Goal: Task Accomplishment & Management: Use online tool/utility

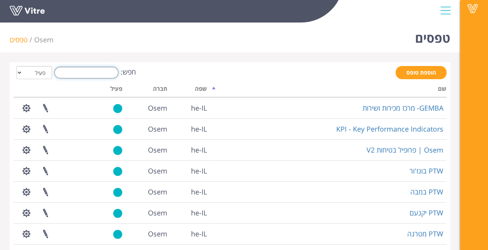
click at [108, 73] on input "חפש:" at bounding box center [86, 73] width 64 height 12
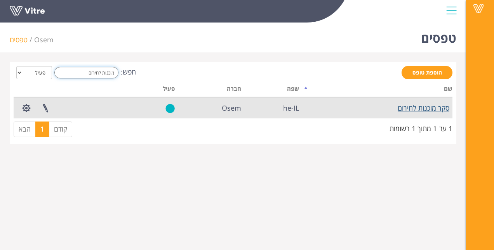
type input "מוכנות לחירום"
click at [413, 110] on link "סקר מוכנות לחירום" at bounding box center [423, 107] width 52 height 9
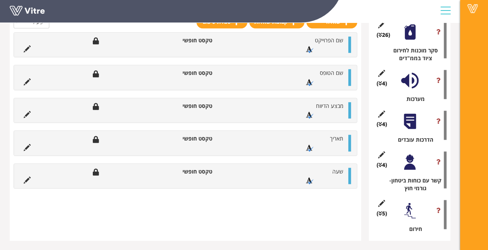
scroll to position [366, 0]
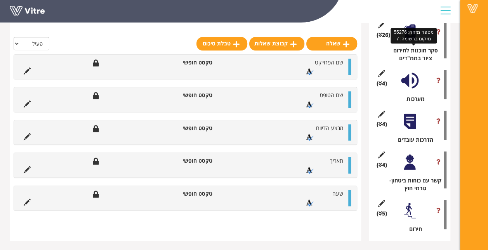
click at [411, 60] on div "סקר מוכנות לחירום ציוד בממ"דים" at bounding box center [412, 55] width 68 height 16
click at [411, 39] on div at bounding box center [409, 31] width 17 height 17
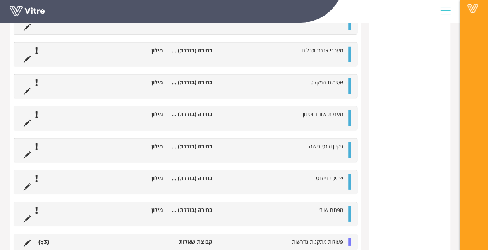
scroll to position [1133, 0]
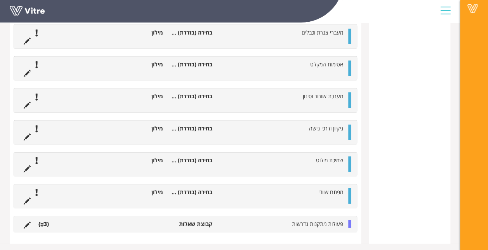
click at [166, 224] on ul "פעולות מתקנות נדרשות קבוצת שאלות (3 )" at bounding box center [183, 224] width 327 height 8
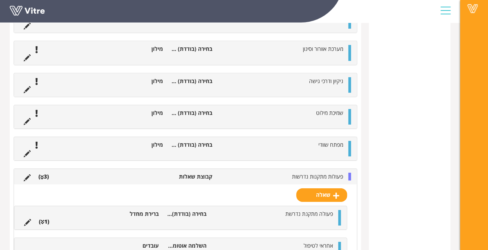
scroll to position [1221, 0]
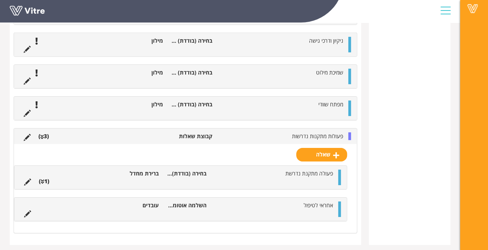
click at [265, 174] on ul "פעולה מתקנת נדרשת בחירה (בודדת) מתוך רשימה ברירת מחדל (1 )" at bounding box center [178, 178] width 317 height 16
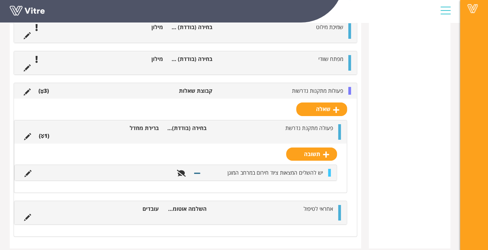
scroll to position [1270, 0]
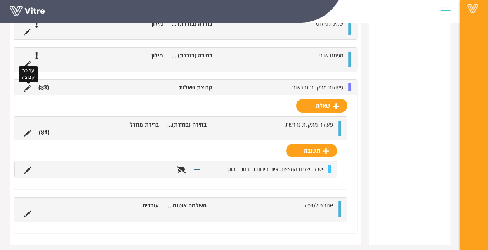
click at [26, 85] on icon at bounding box center [27, 88] width 7 height 7
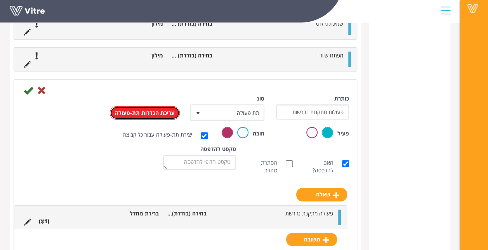
click at [151, 111] on link "עריכת הגדרות תת-פעולה" at bounding box center [145, 112] width 70 height 13
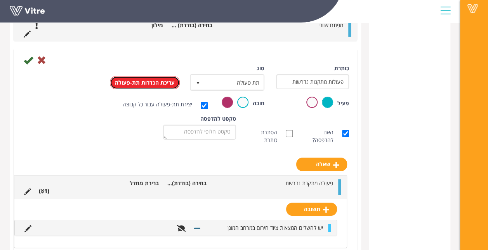
scroll to position [1359, 0]
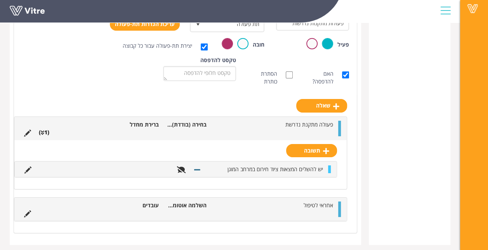
click at [32, 128] on li at bounding box center [27, 132] width 15 height 8
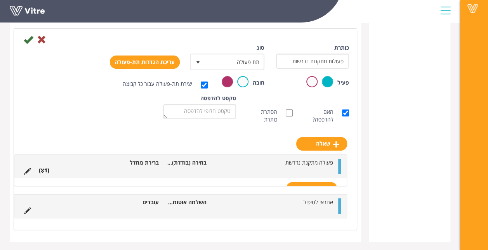
scroll to position [1310, 0]
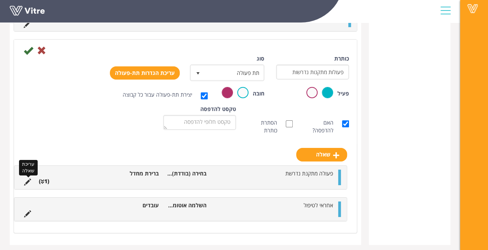
click at [26, 179] on icon at bounding box center [27, 182] width 7 height 7
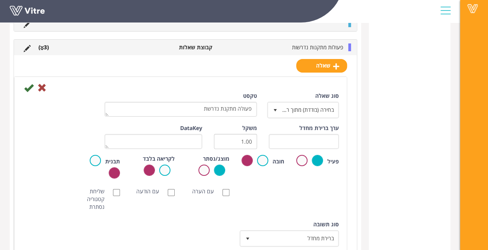
scroll to position [1359, 0]
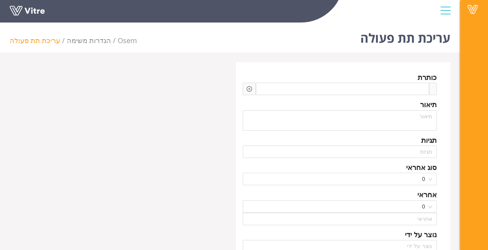
type input "[PERSON_NAME]"
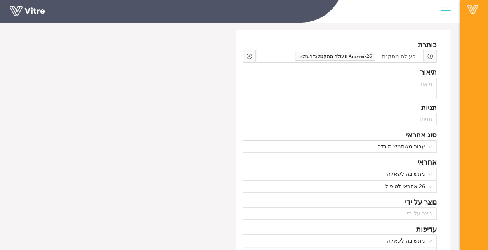
scroll to position [78, 0]
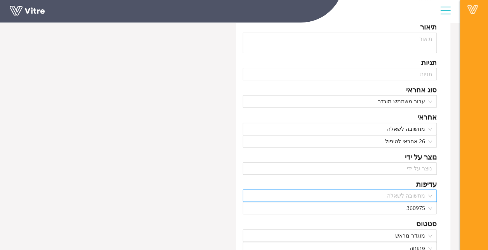
click at [432, 197] on span "מתשובה לשאלה" at bounding box center [339, 196] width 185 height 12
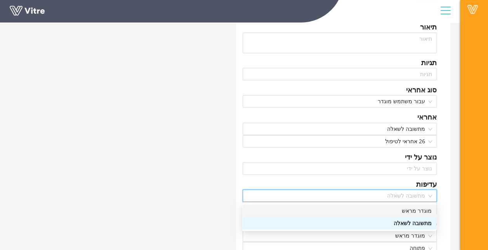
click at [425, 210] on div "מוגדר מראש" at bounding box center [339, 210] width 185 height 9
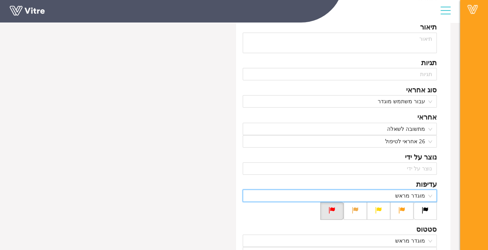
click at [433, 192] on div "מוגדר מראש" at bounding box center [340, 195] width 194 height 12
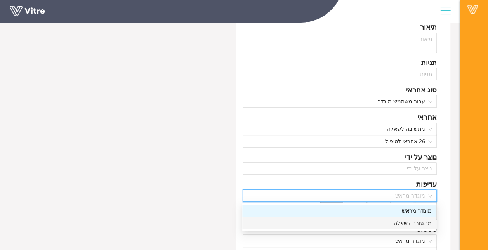
click at [420, 222] on div "מתשובה לשאלה" at bounding box center [339, 223] width 185 height 9
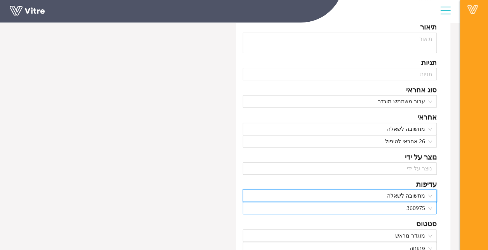
click at [421, 208] on span "360975" at bounding box center [339, 208] width 185 height 12
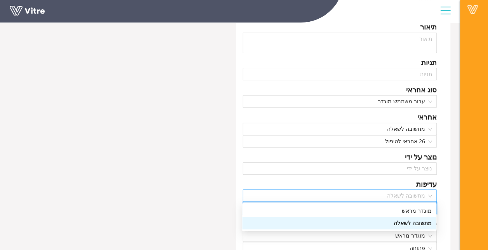
click at [435, 193] on div "מתשובה לשאלה" at bounding box center [340, 195] width 194 height 12
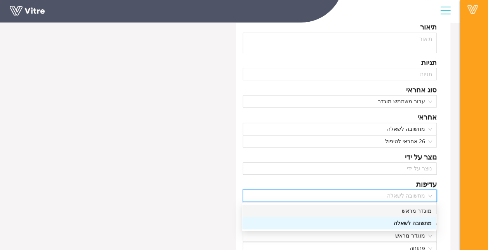
click at [421, 213] on div "מוגדר מראש" at bounding box center [339, 210] width 185 height 9
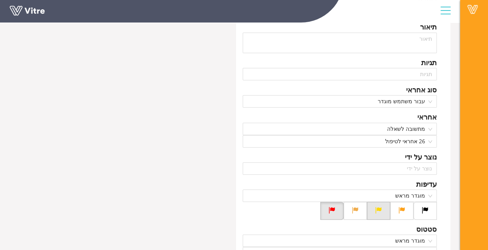
click at [380, 211] on icon at bounding box center [378, 209] width 7 height 7
click at [0, 0] on input "radio" at bounding box center [0, 0] width 0 height 0
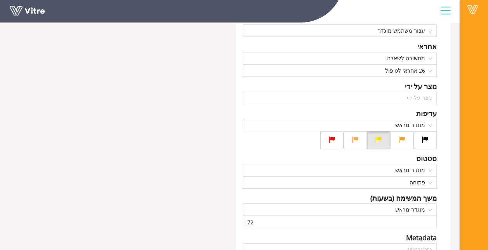
scroll to position [155, 0]
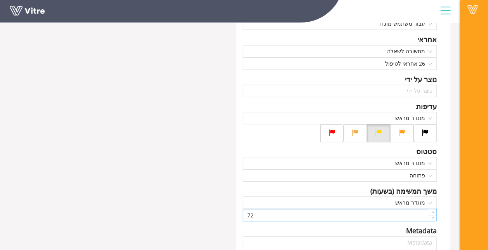
click at [409, 210] on input "72" at bounding box center [340, 215] width 194 height 12
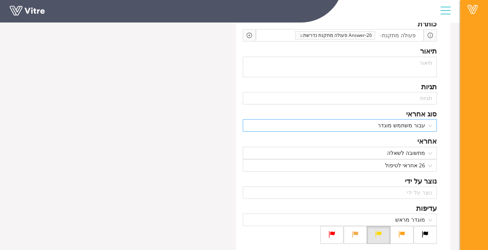
scroll to position [0, 0]
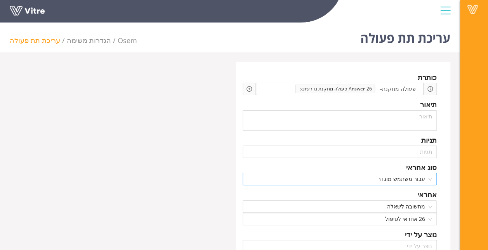
click at [434, 177] on div "עבור משתמש מוגדר" at bounding box center [340, 179] width 194 height 12
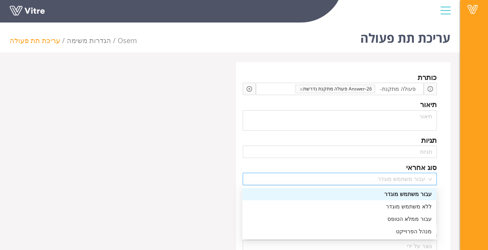
type input "8760"
click at [433, 173] on div "עבור משתמש מוגדר" at bounding box center [340, 179] width 194 height 12
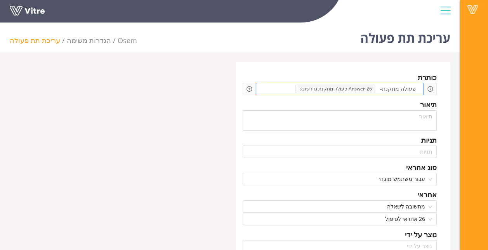
click at [353, 88] on span "Answer-26 פעולה מתקנת נדרשת" at bounding box center [335, 89] width 80 height 9
click at [248, 89] on icon "plus-circle" at bounding box center [248, 88] width 5 height 5
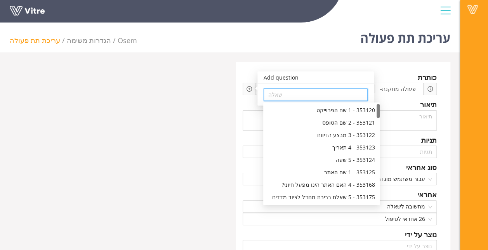
click at [282, 93] on input "search" at bounding box center [315, 95] width 95 height 12
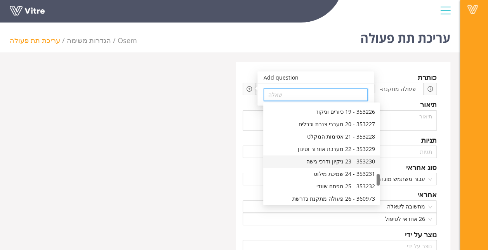
scroll to position [660, 0]
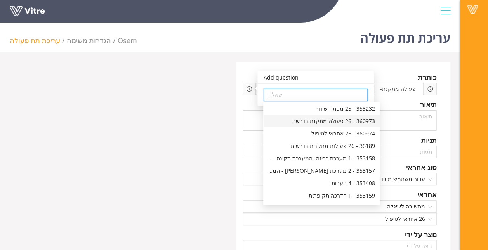
click at [476, 103] on div "Vitre" at bounding box center [474, 125] width 28 height 250
